Goal: Use online tool/utility

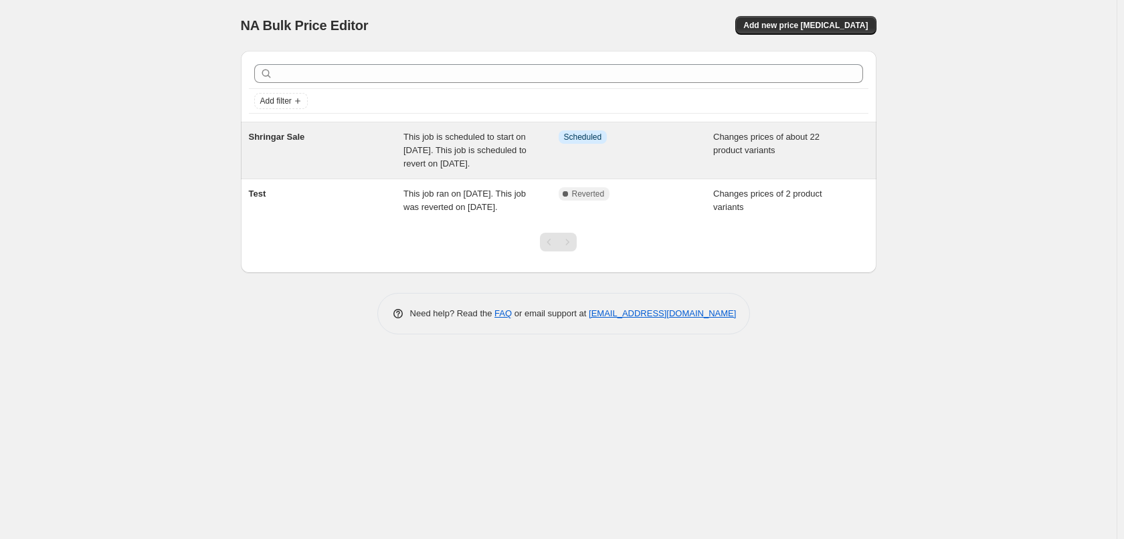
click at [345, 169] on div "Shringar Sale" at bounding box center [326, 150] width 155 height 40
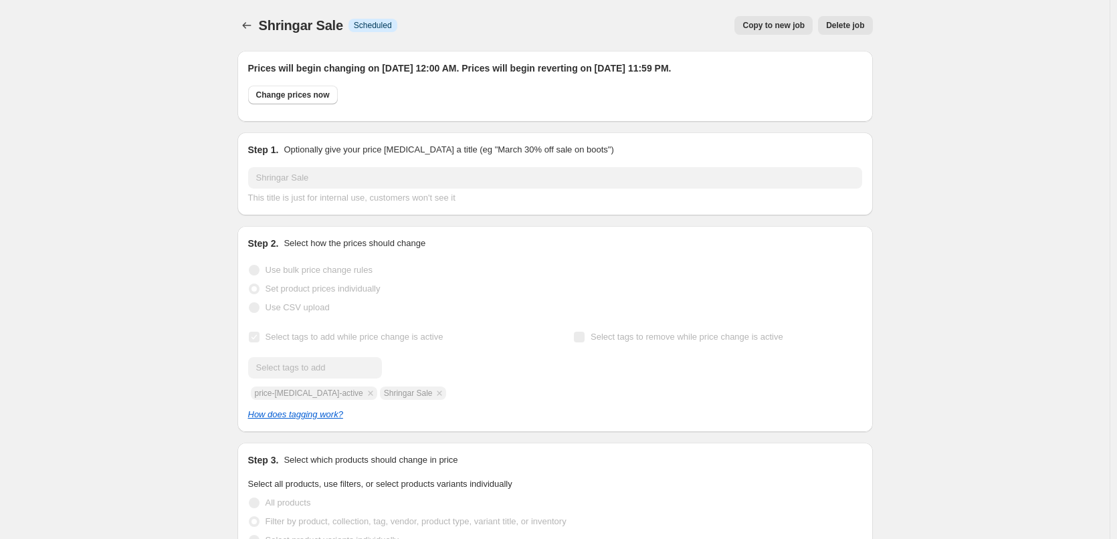
select select "collection"
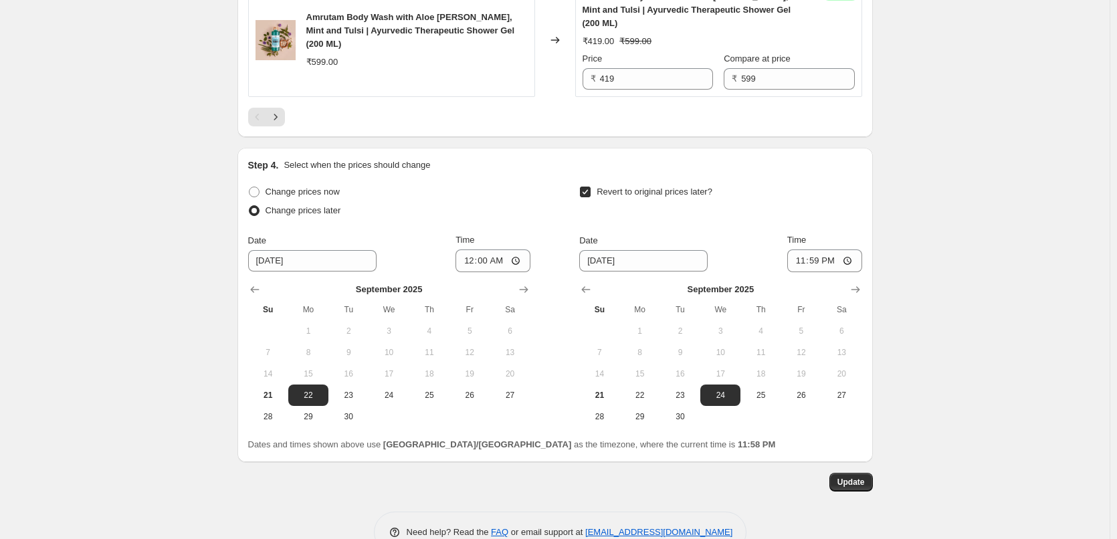
scroll to position [2853, 0]
